Goal: Complete Application Form: Complete application form

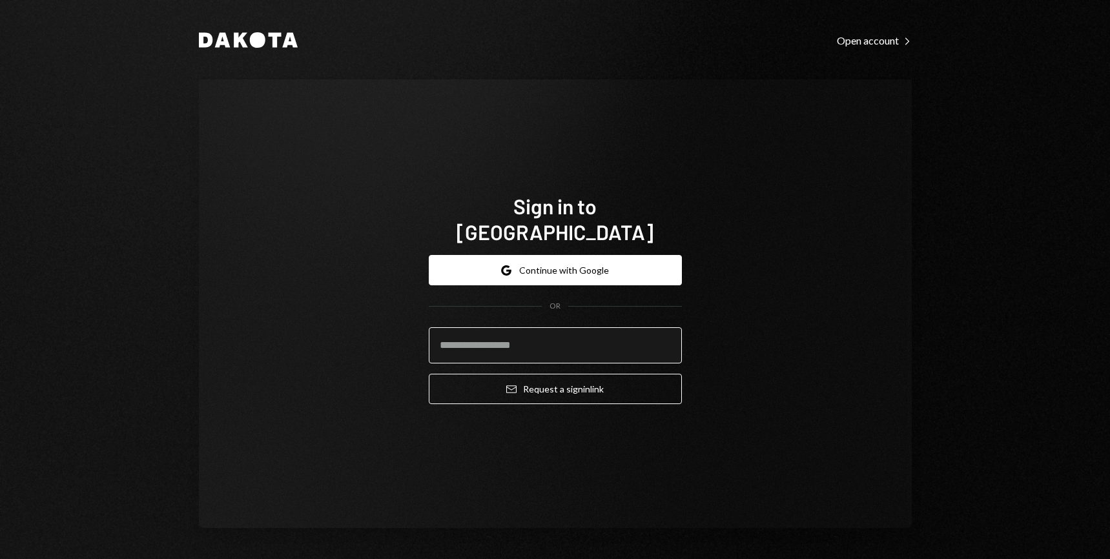
click at [536, 338] on input "email" at bounding box center [555, 345] width 253 height 36
type input "**********"
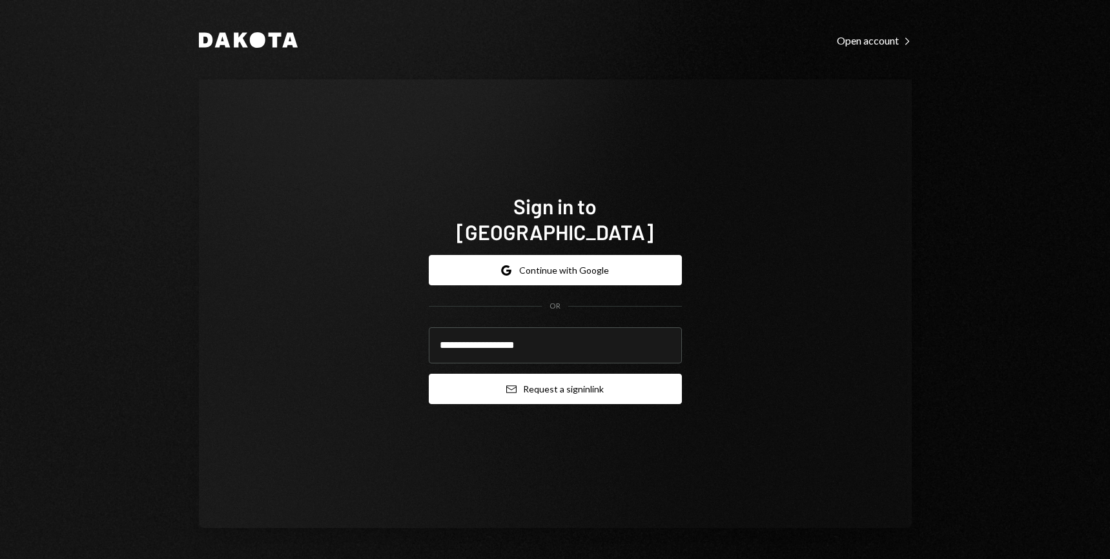
click at [566, 378] on button "Email Request a sign in link" at bounding box center [555, 389] width 253 height 30
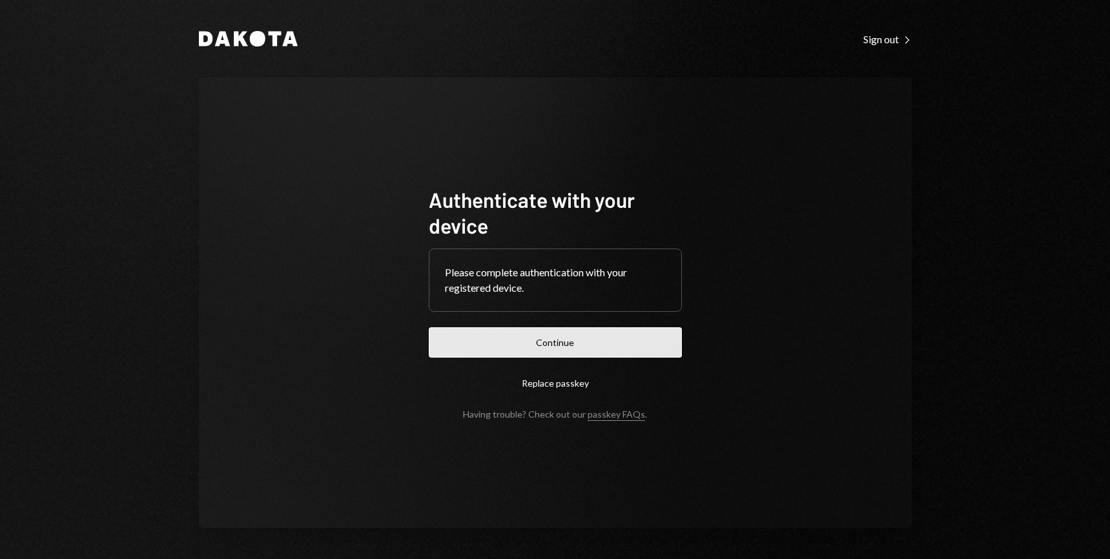
click at [604, 342] on button "Continue" at bounding box center [555, 342] width 253 height 30
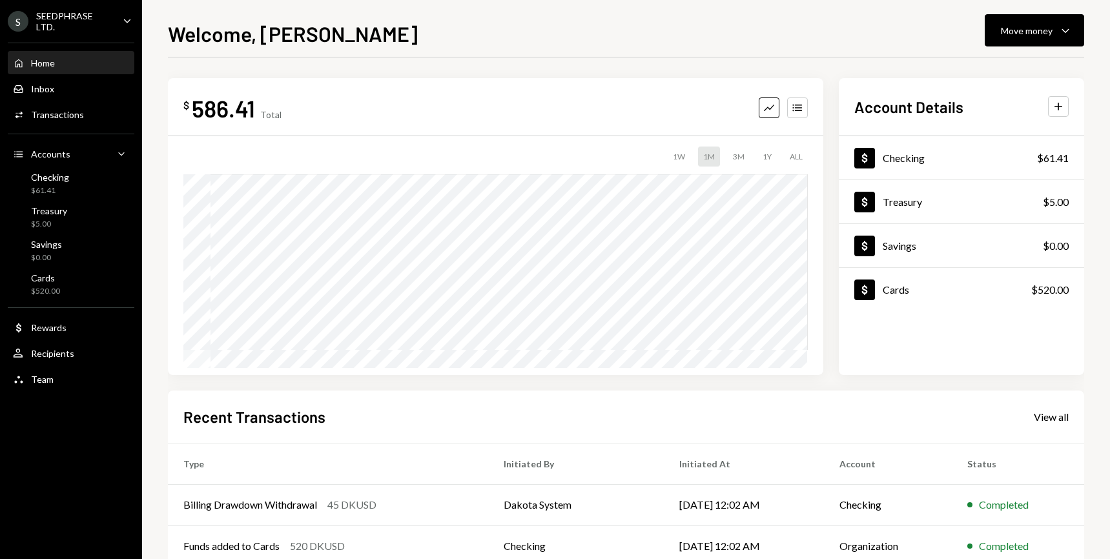
click at [125, 21] on icon "Caret Down" at bounding box center [127, 21] width 14 height 14
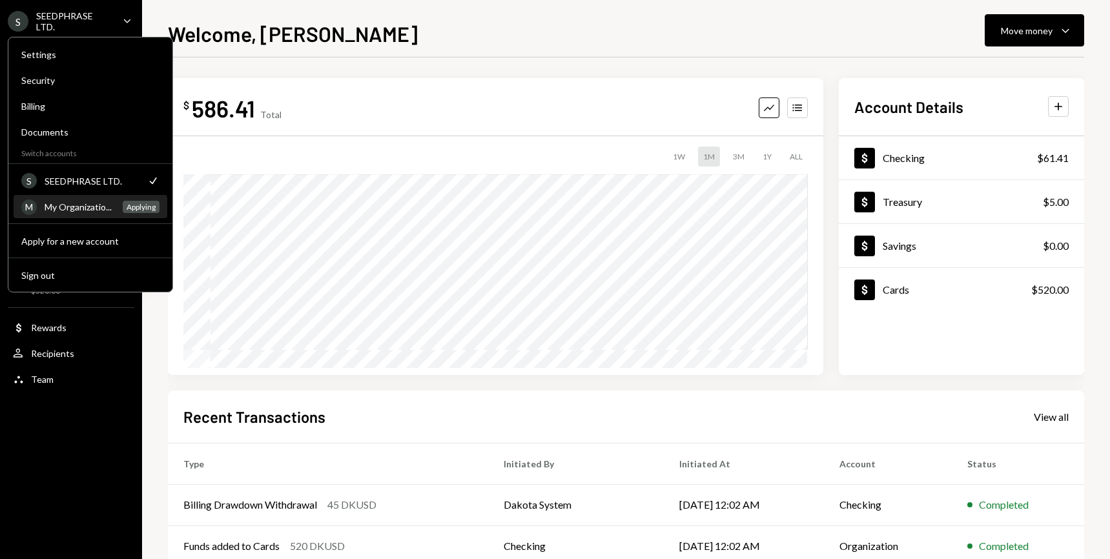
click at [75, 201] on div "My Organizatio..." at bounding box center [80, 206] width 70 height 11
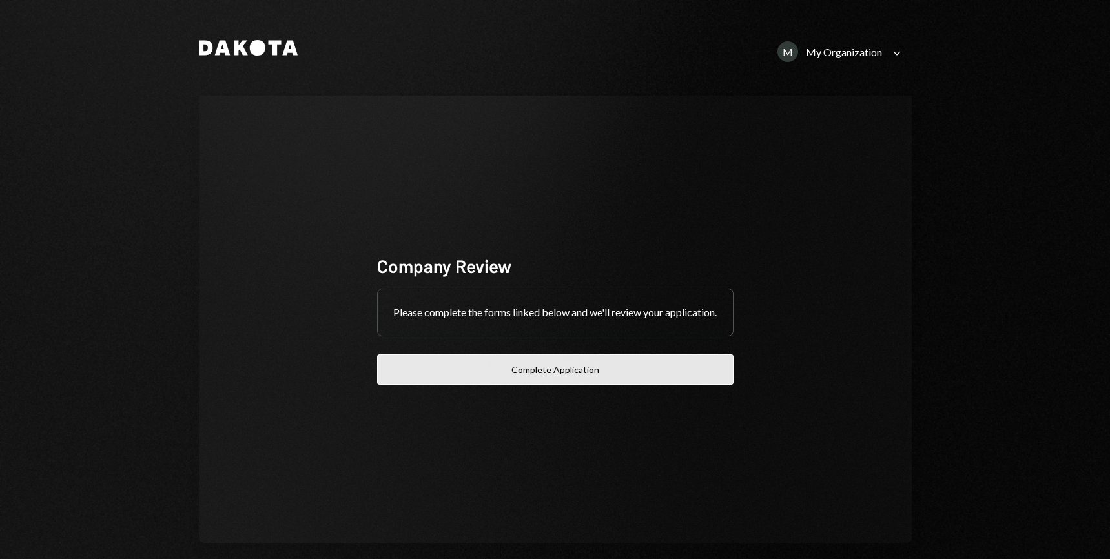
click at [577, 366] on button "Complete Application" at bounding box center [555, 370] width 356 height 30
